Goal: Task Accomplishment & Management: Manage account settings

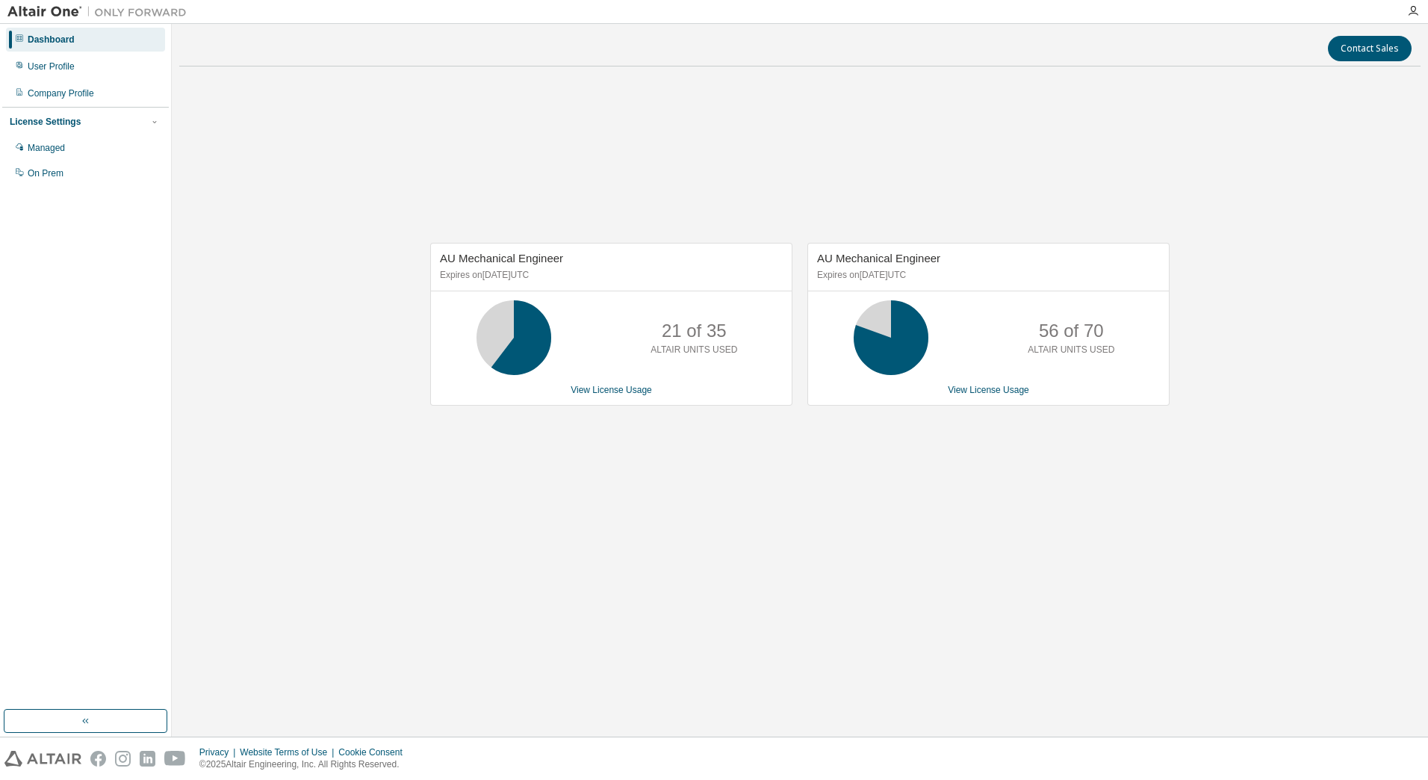
click at [623, 382] on div "AU Mechanical Engineer Expires on June 1, 2026 UTC 21 of 35 ALTAIR UNITS USED V…" at bounding box center [611, 324] width 362 height 163
click at [625, 388] on link "View License Usage" at bounding box center [610, 390] width 81 height 10
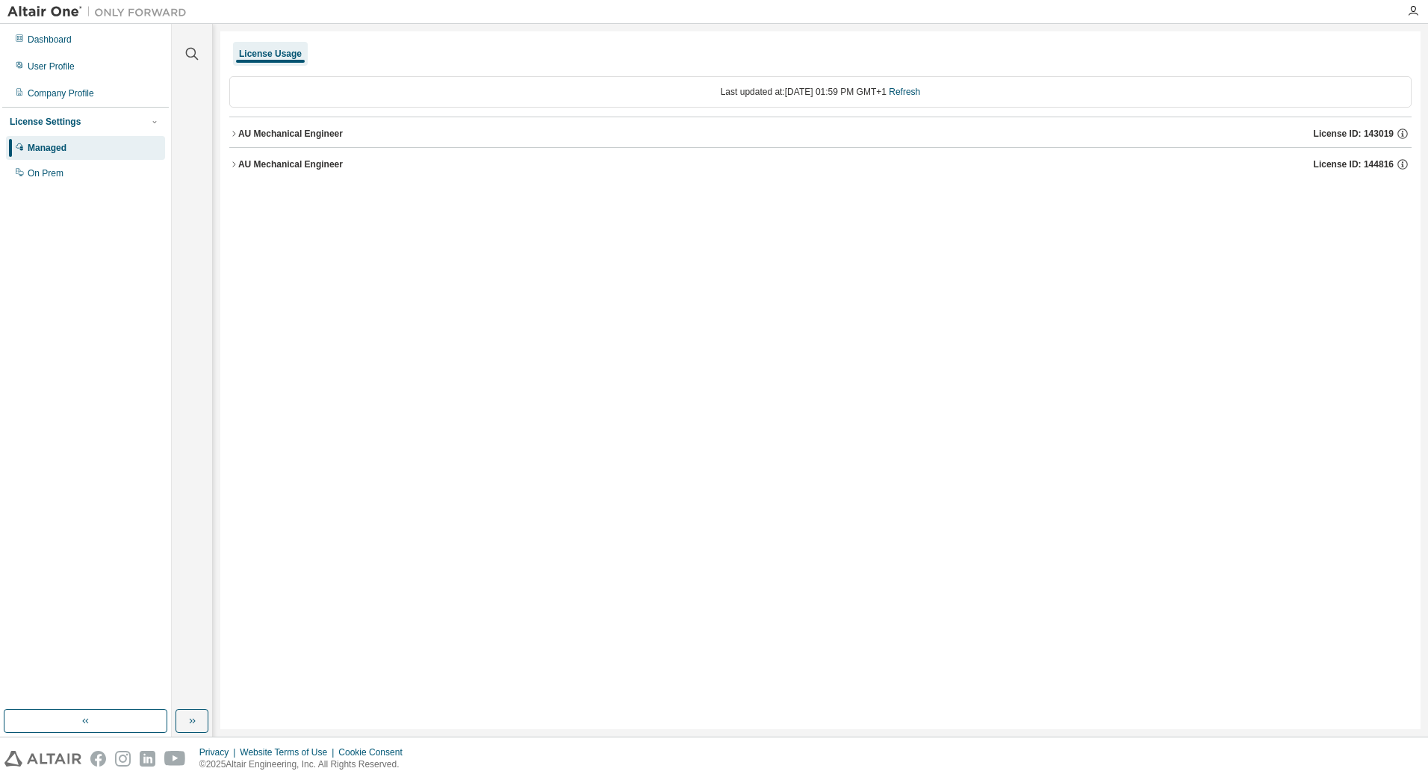
click at [314, 140] on div "AU Mechanical Engineer License ID: 143019" at bounding box center [824, 133] width 1173 height 13
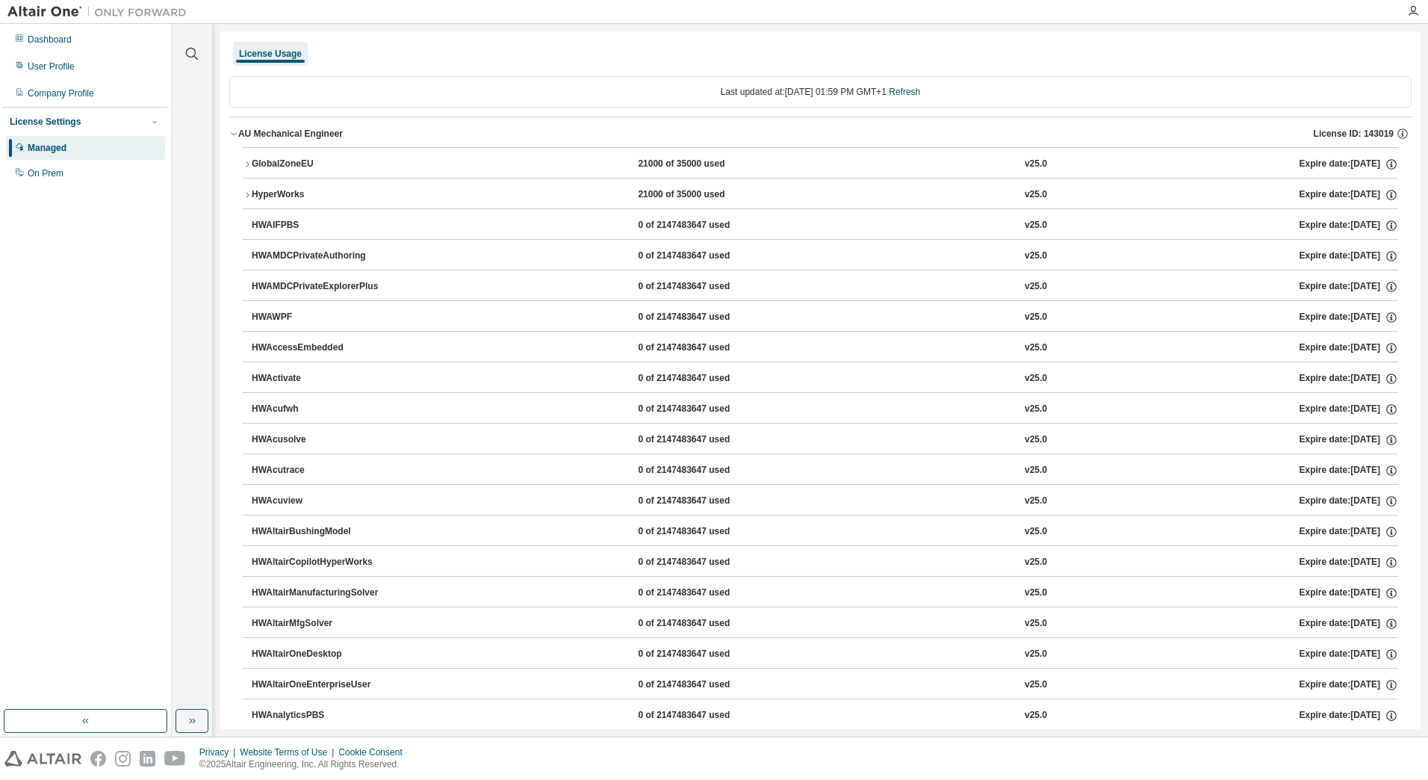
click at [337, 161] on div "GlobalZoneEU" at bounding box center [319, 164] width 134 height 13
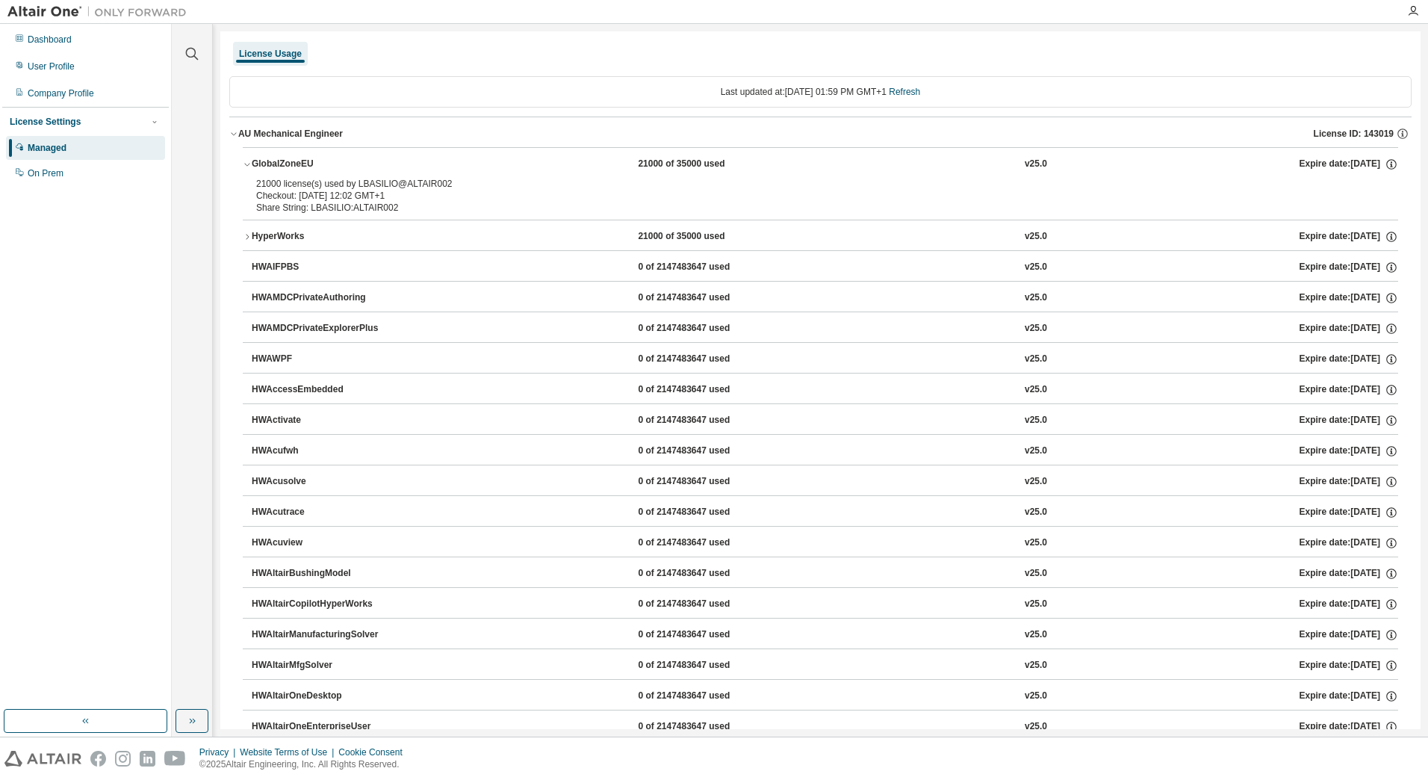
click at [337, 161] on div "GlobalZoneEU" at bounding box center [319, 164] width 134 height 13
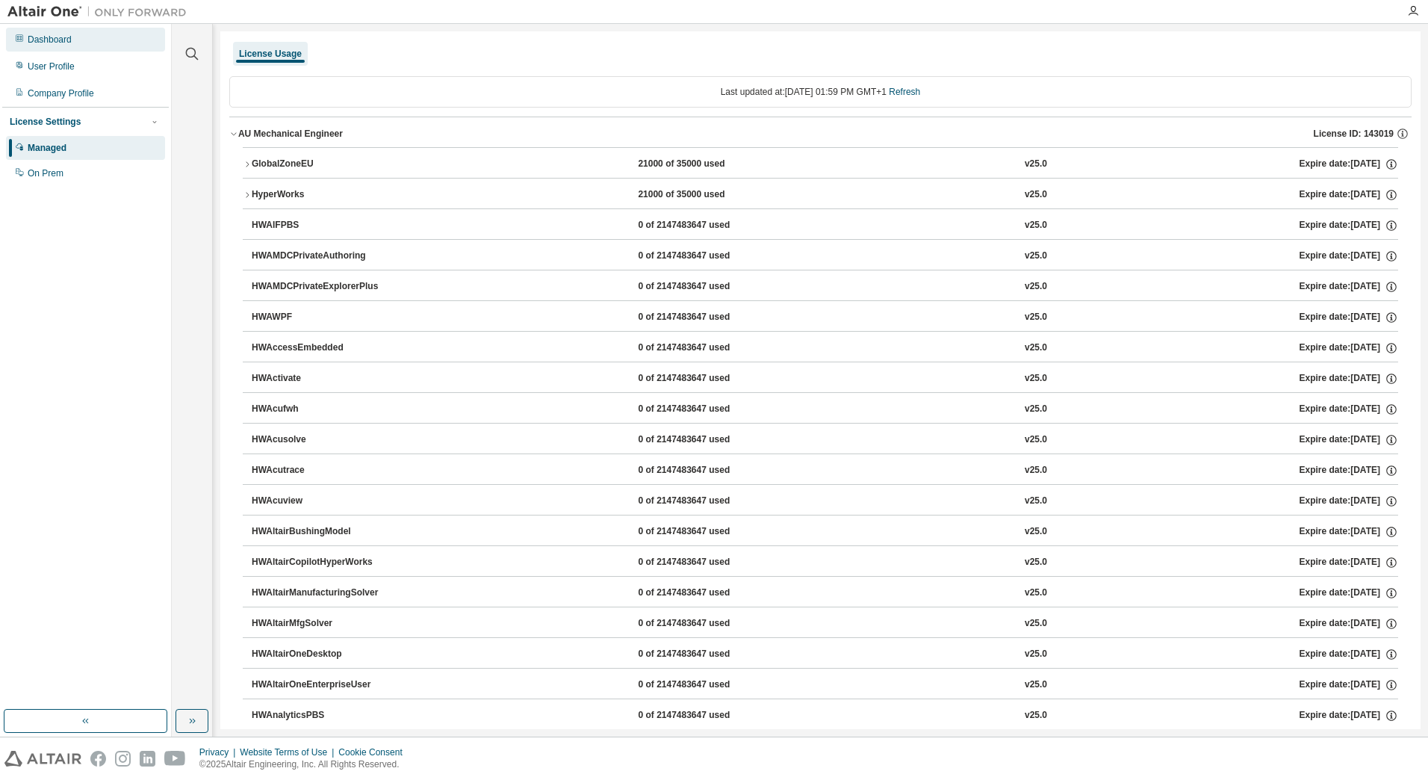
click at [99, 47] on div "Dashboard" at bounding box center [85, 40] width 159 height 24
